Goal: Navigation & Orientation: Understand site structure

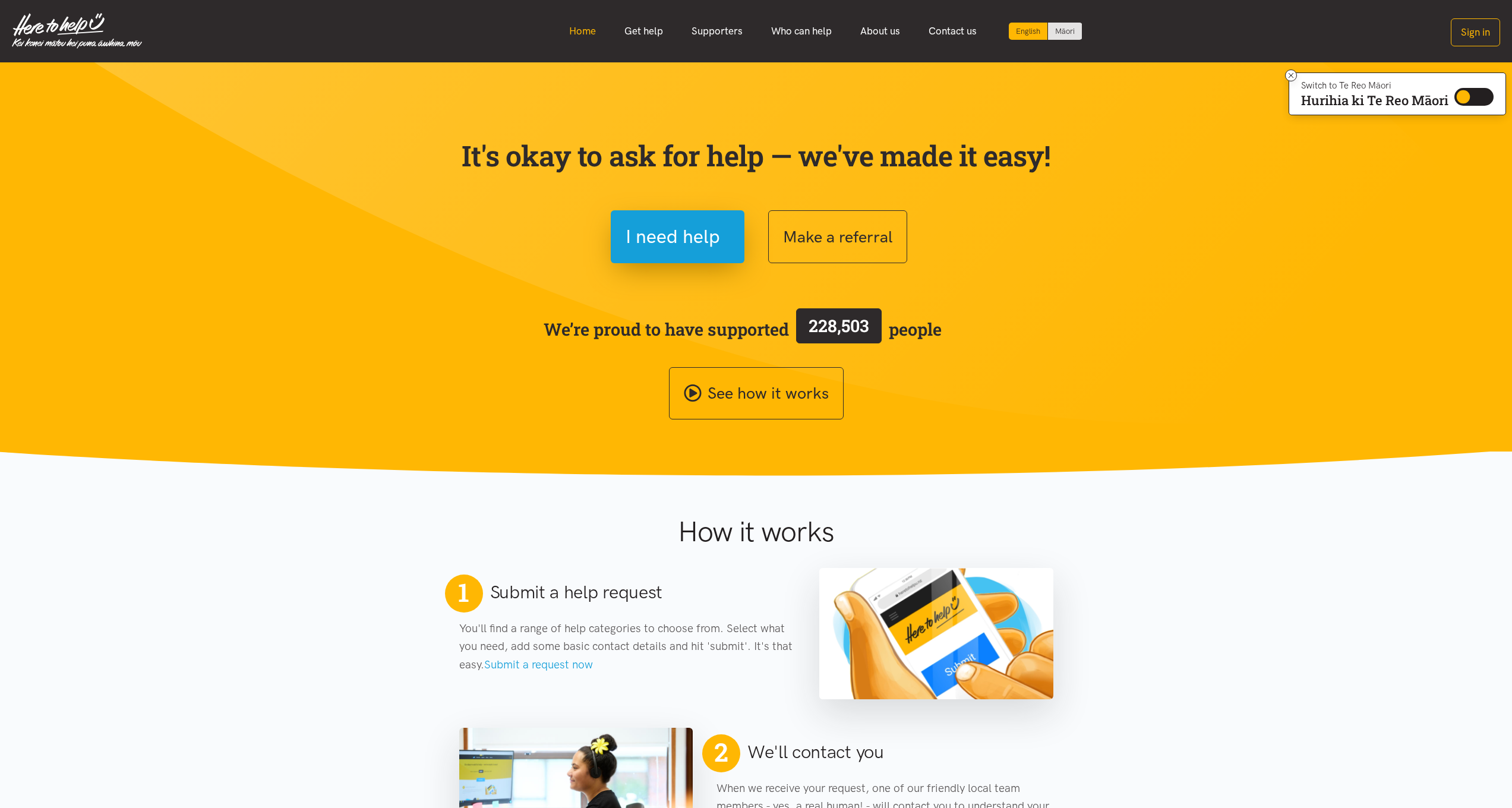
click at [596, 31] on link "Home" at bounding box center [583, 32] width 55 height 26
click at [640, 31] on link "Get help" at bounding box center [643, 32] width 67 height 26
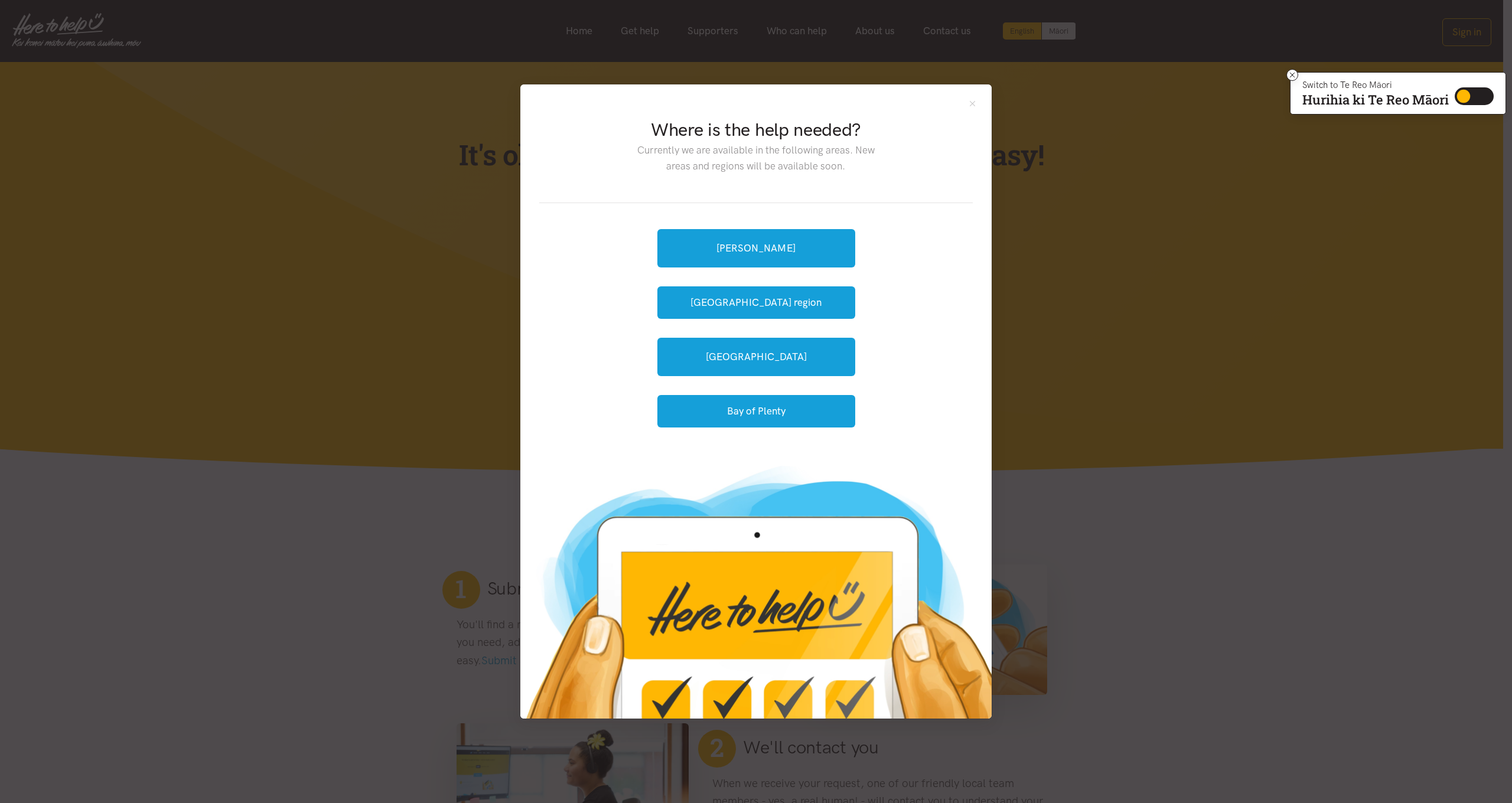
drag, startPoint x: 1073, startPoint y: 201, endPoint x: 982, endPoint y: 104, distance: 133.0
click at [1072, 199] on div "Where is the help needed? Currently we are available in the following areas. Ne…" at bounding box center [756, 402] width 1512 height 803
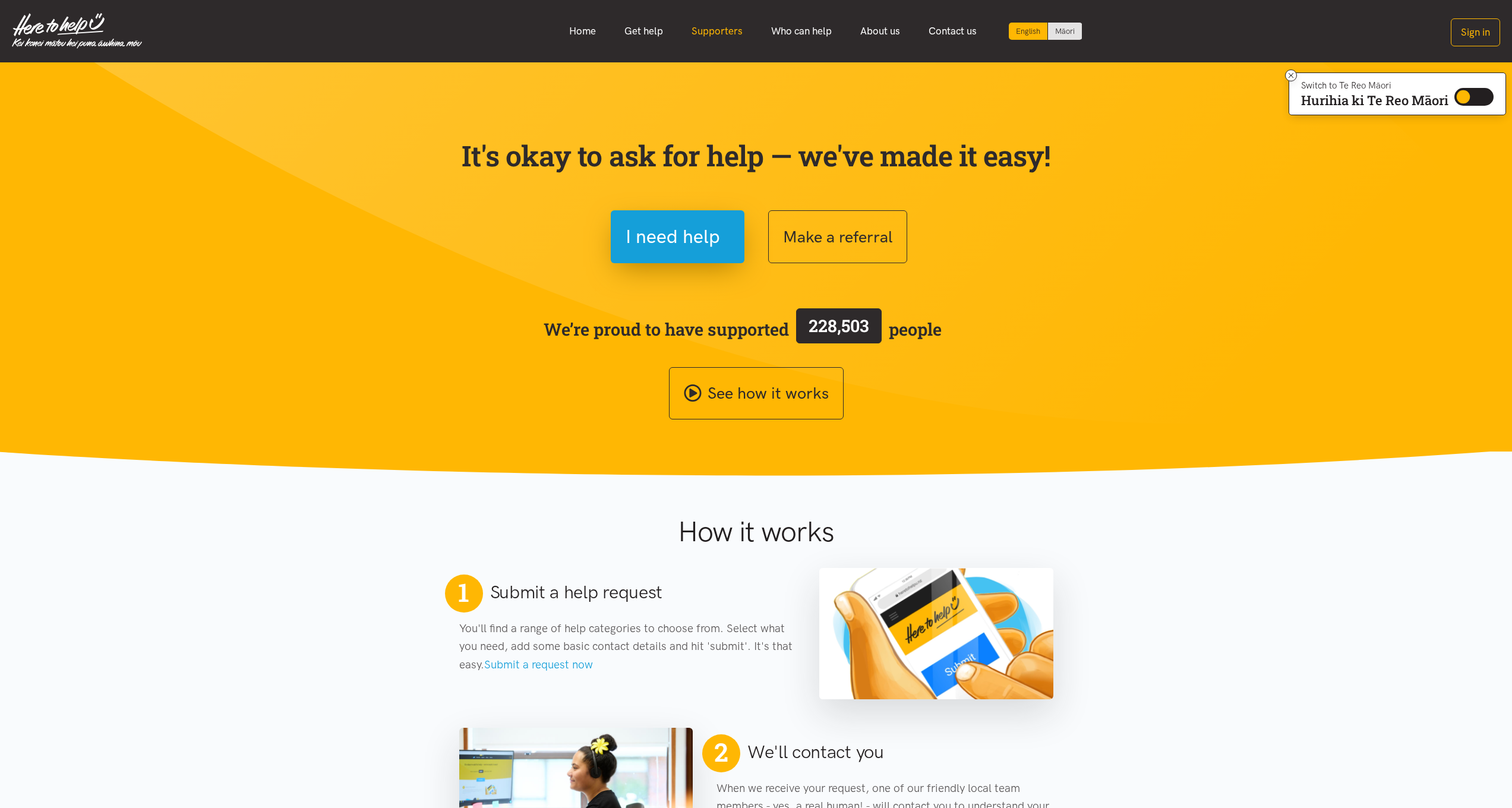
click at [705, 32] on link "Supporters" at bounding box center [717, 32] width 80 height 26
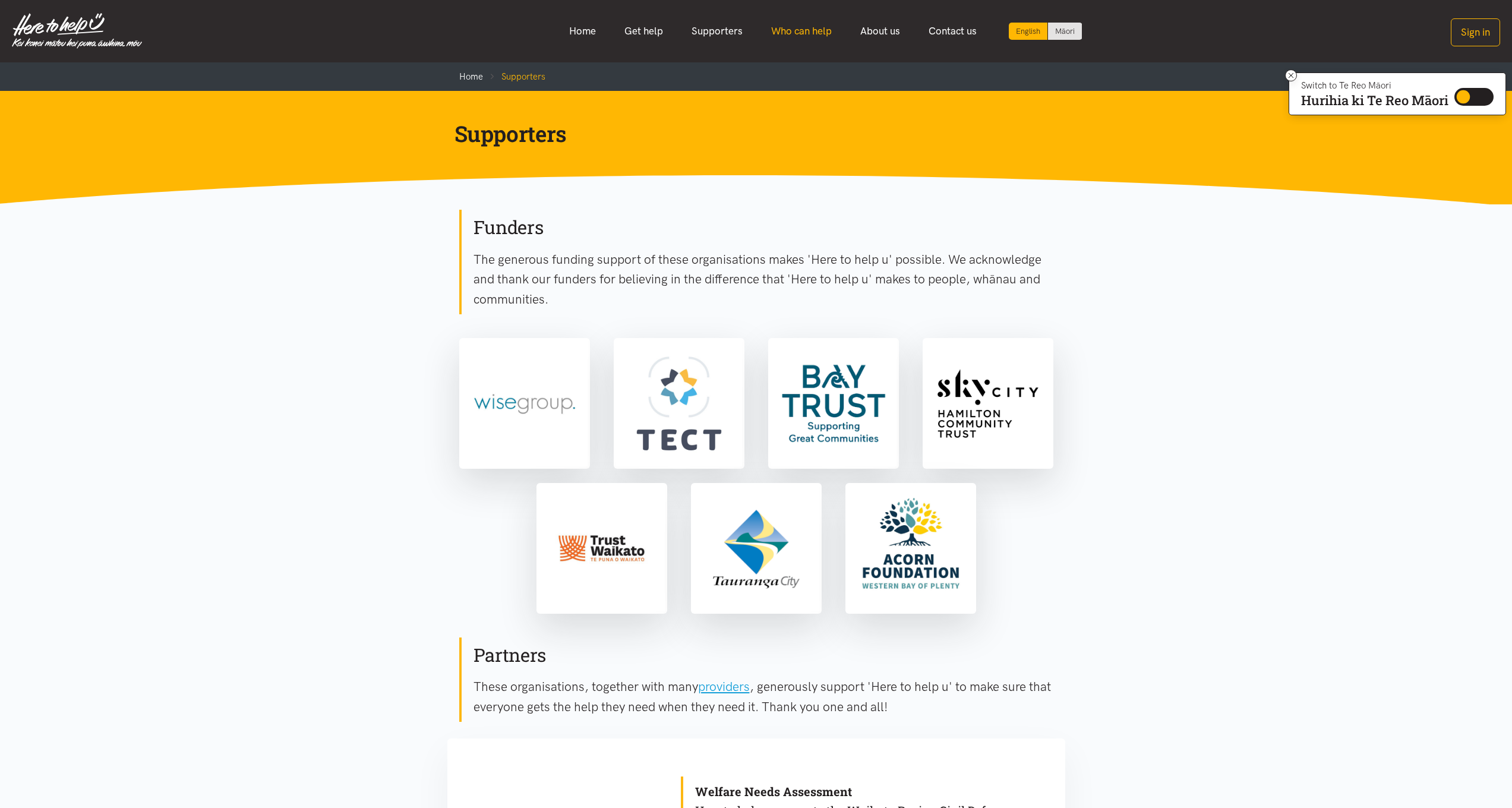
click at [790, 32] on link "Who can help" at bounding box center [802, 32] width 89 height 26
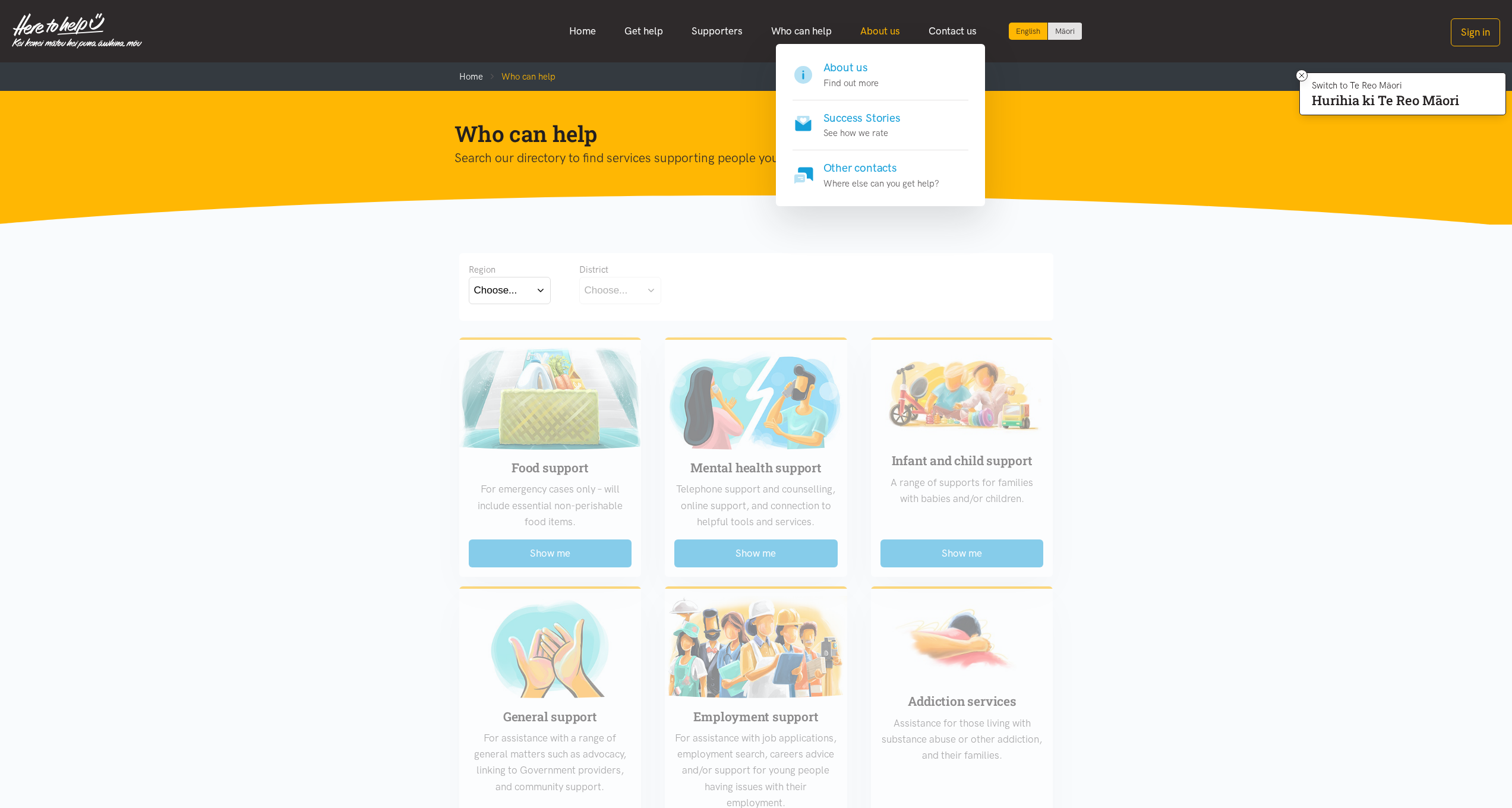
click at [881, 29] on link "About us" at bounding box center [880, 32] width 69 height 26
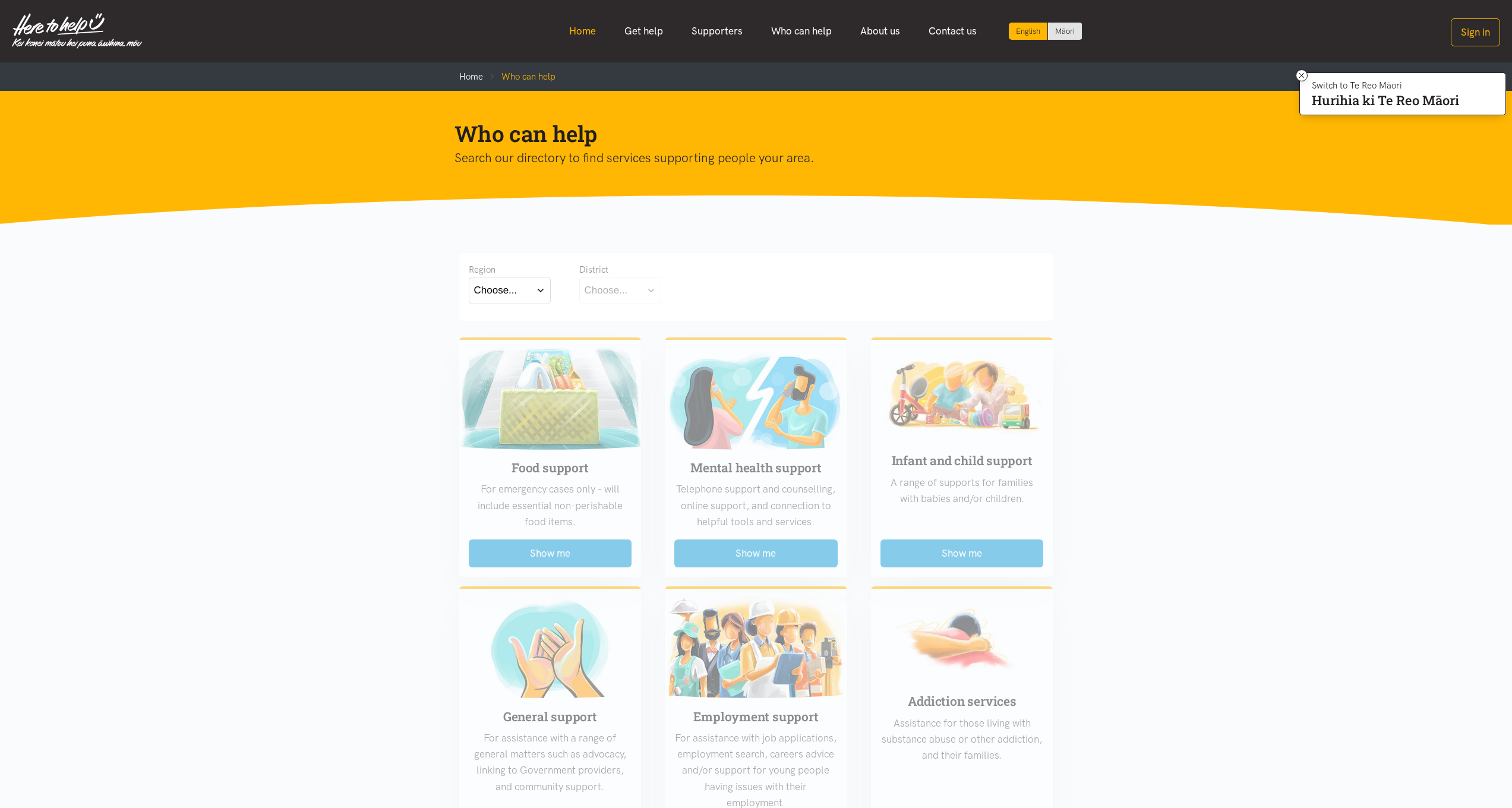
click at [588, 28] on link "Home" at bounding box center [583, 32] width 55 height 26
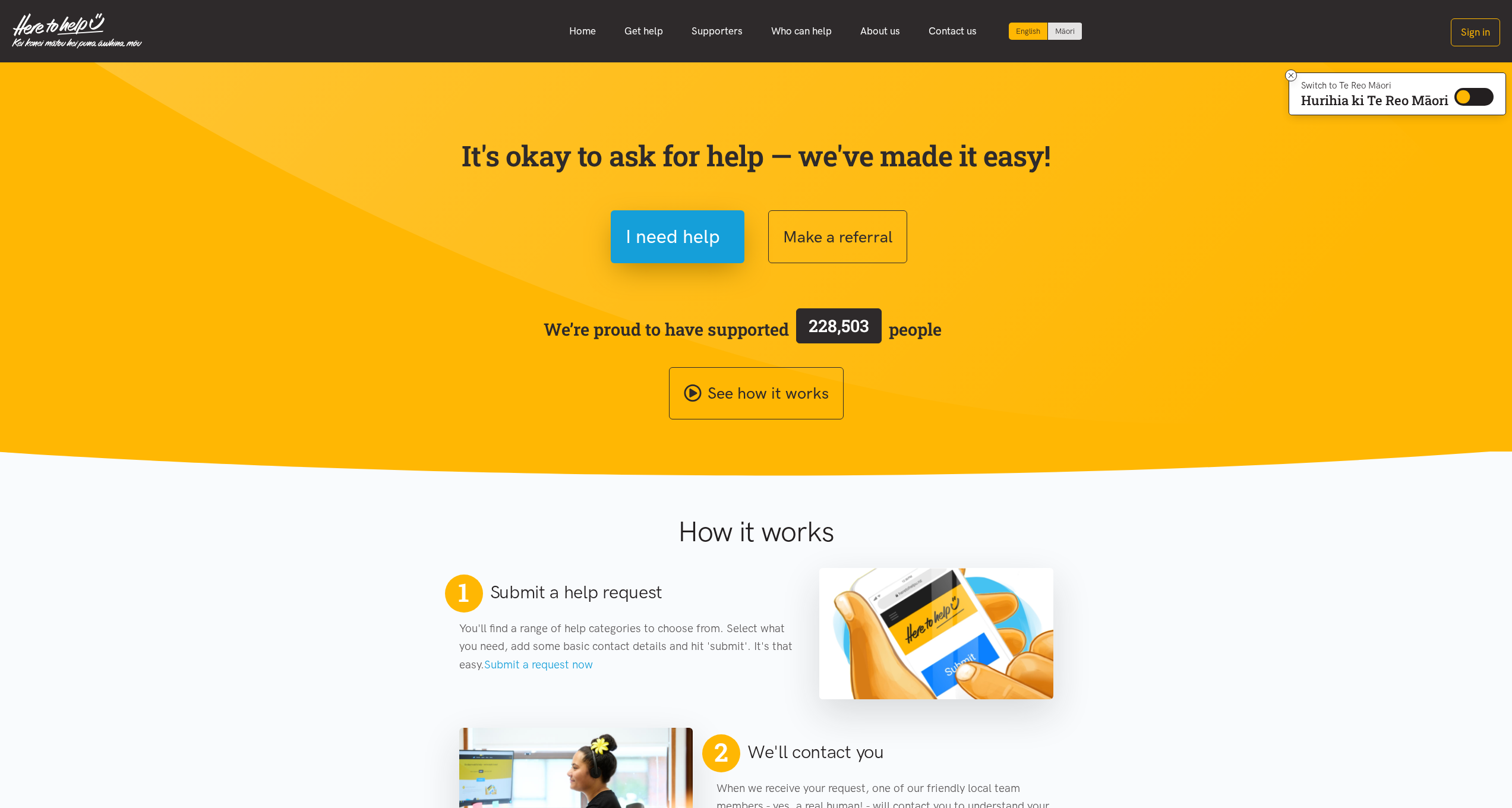
click at [55, 34] on img at bounding box center [77, 31] width 130 height 36
